Goal: Information Seeking & Learning: Learn about a topic

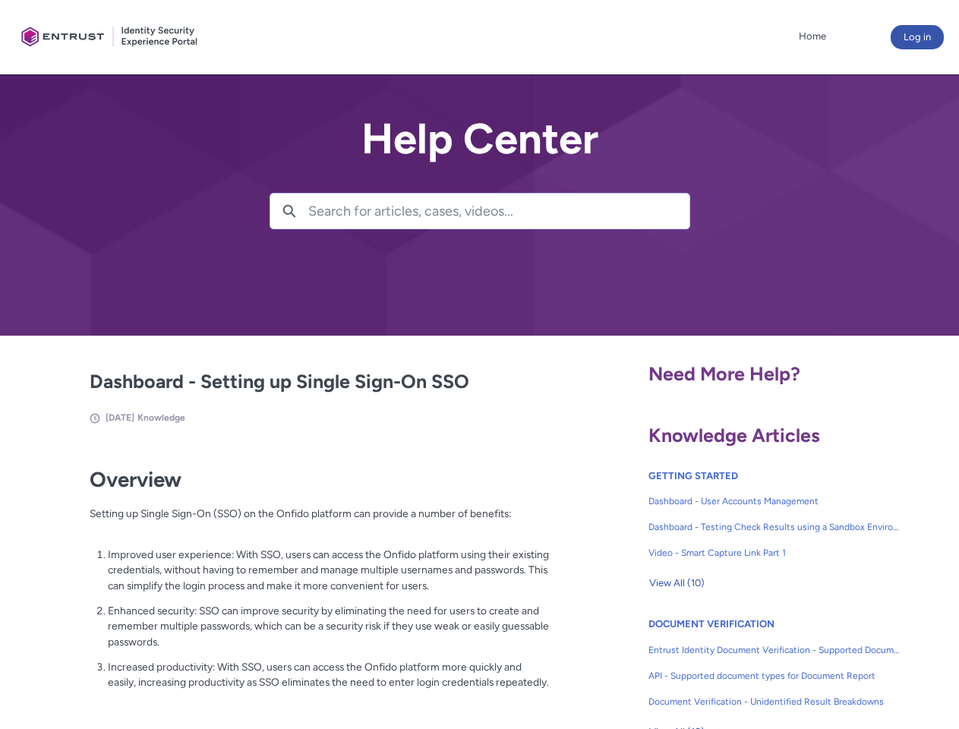
click at [289, 211] on lightning-primitive-icon "button" at bounding box center [289, 209] width 14 height 11
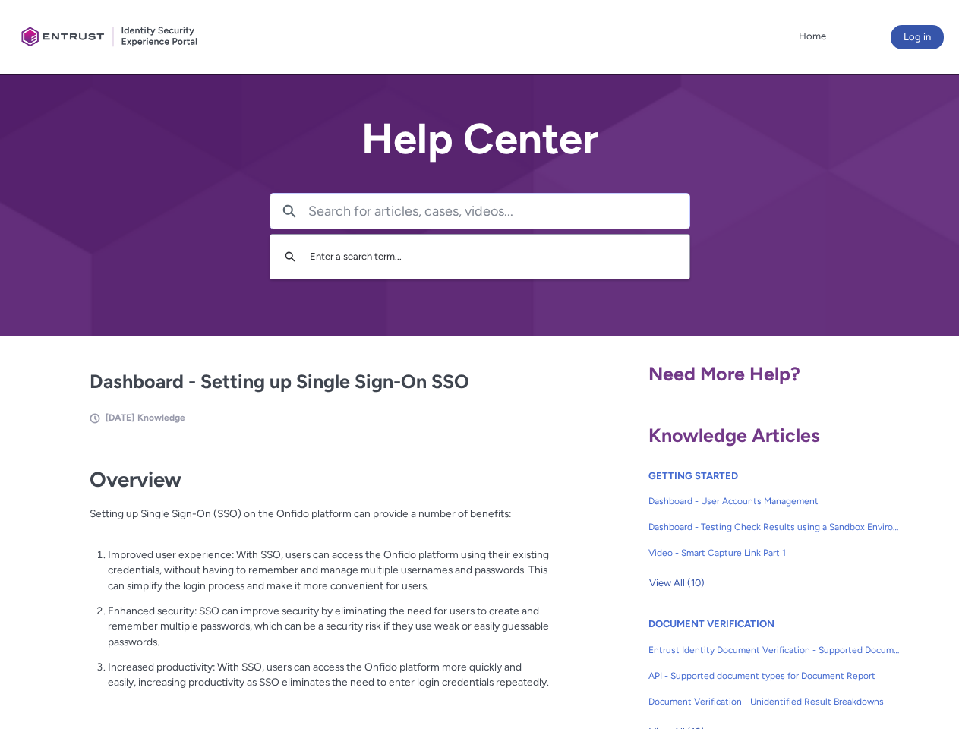
click at [291, 581] on p "Improved user experience: With SSO, users can access the Onfido platform using …" at bounding box center [329, 570] width 442 height 47
click at [676, 583] on span "View All (10)" at bounding box center [676, 583] width 55 height 23
click at [733, 664] on link "API - Supported document types for Document Report" at bounding box center [774, 676] width 252 height 26
